Goal: Transaction & Acquisition: Subscribe to service/newsletter

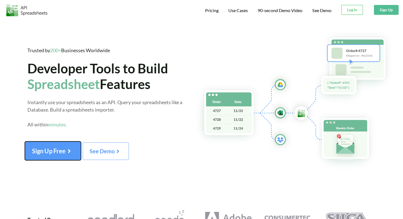
click at [38, 155] on button "Sign Up Free" at bounding box center [53, 150] width 56 height 19
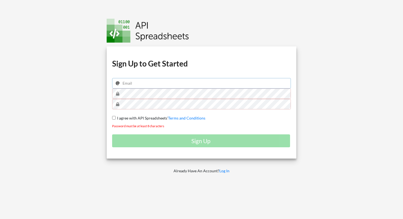
click at [138, 83] on input "email" at bounding box center [201, 83] width 179 height 10
type input "[EMAIL_ADDRESS][DOMAIN_NAME]"
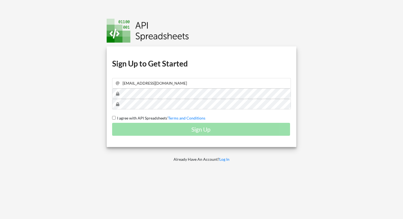
click at [113, 118] on input "I agree with API Spreadsheets' Terms and Conditions" at bounding box center [114, 118] width 4 height 4
checkbox input "true"
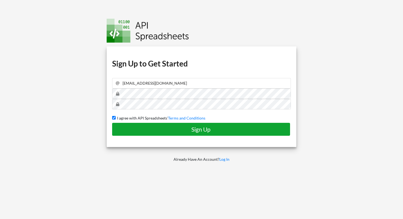
click at [151, 129] on h4 "Sign Up" at bounding box center [201, 129] width 166 height 7
checkbox input "false"
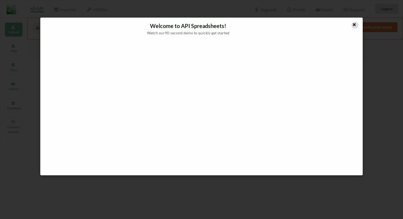
click at [354, 25] on icon at bounding box center [354, 24] width 5 height 4
